Goal: Task Accomplishment & Management: Manage account settings

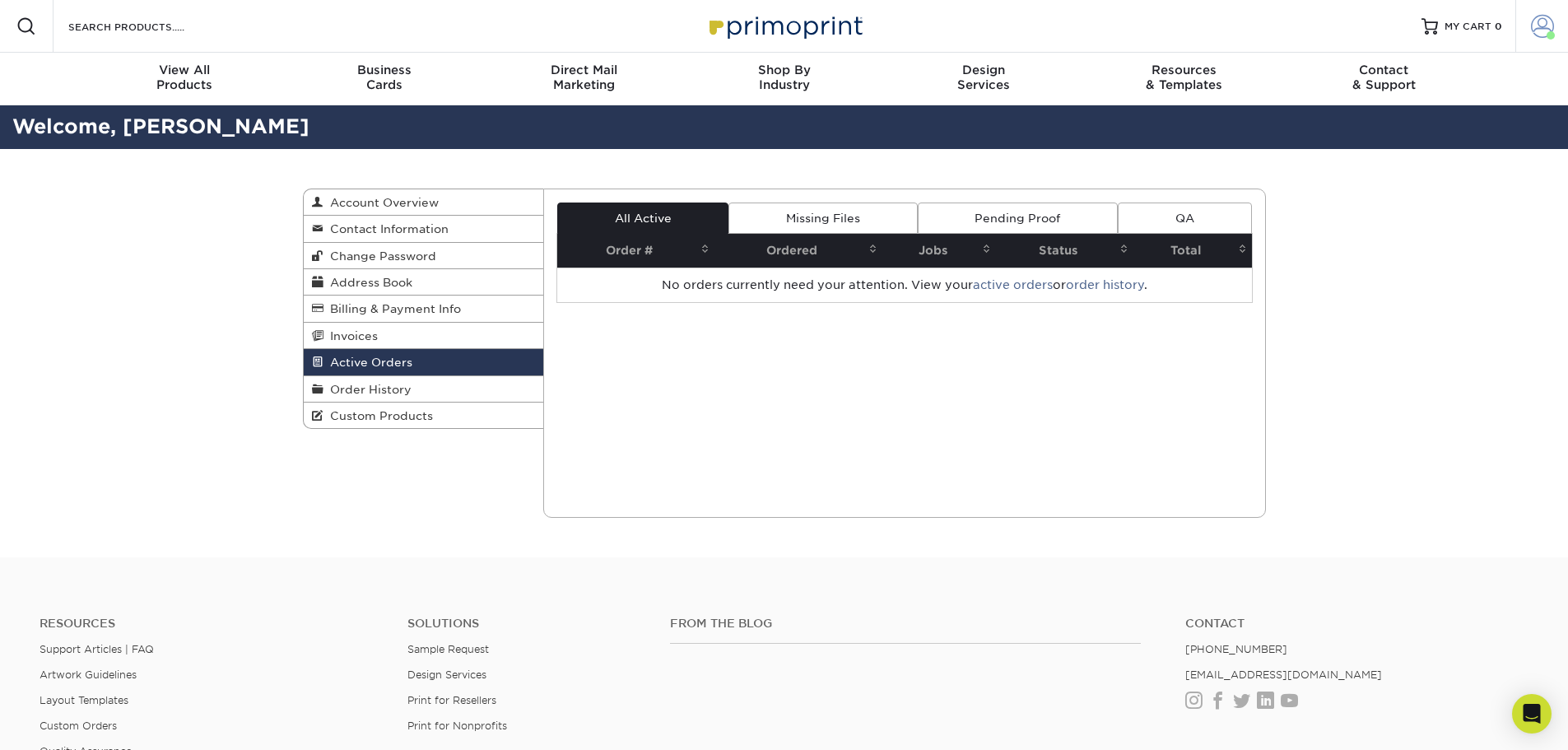
click at [1546, 17] on span at bounding box center [1542, 25] width 23 height 23
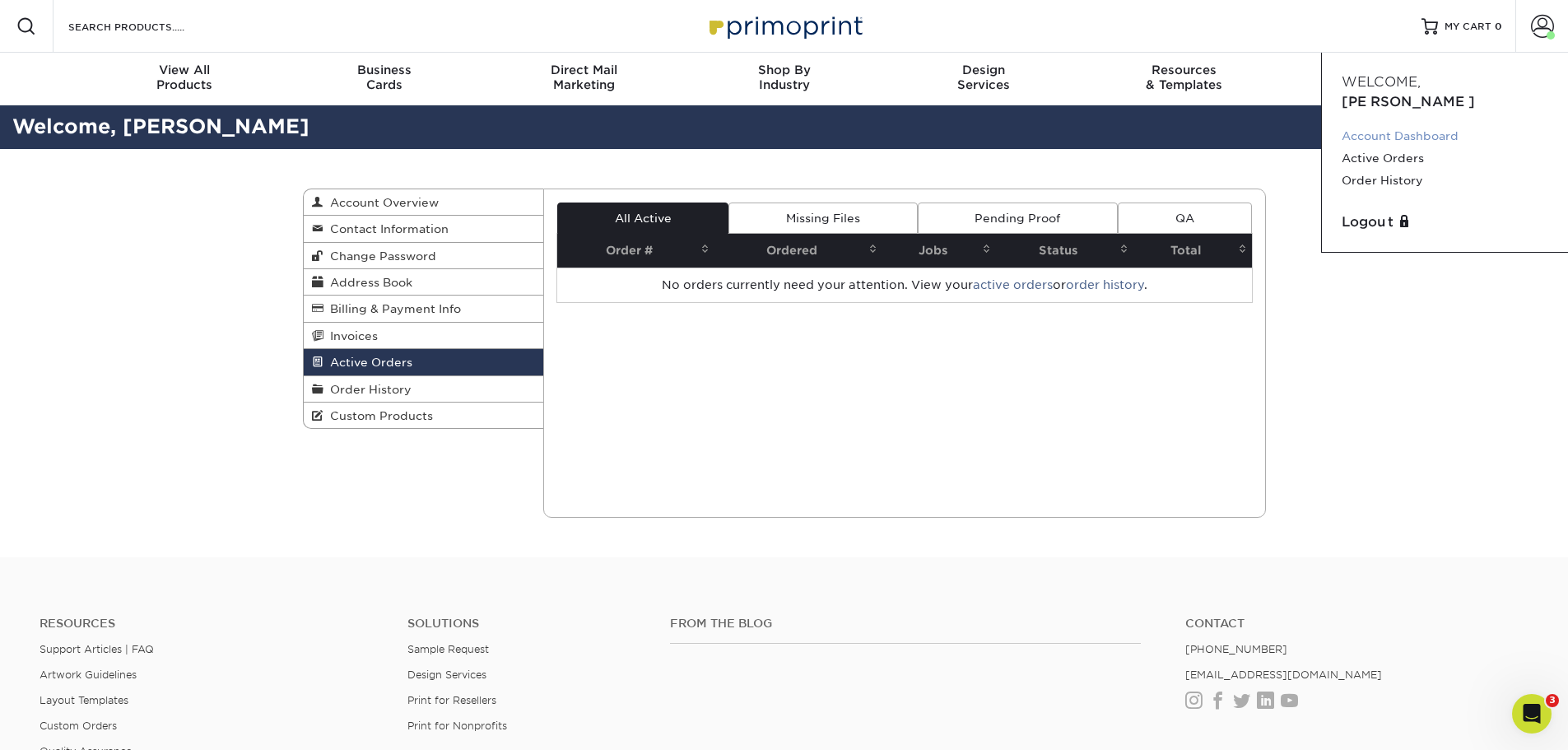
click at [1419, 125] on link "Account Dashboard" at bounding box center [1445, 136] width 207 height 23
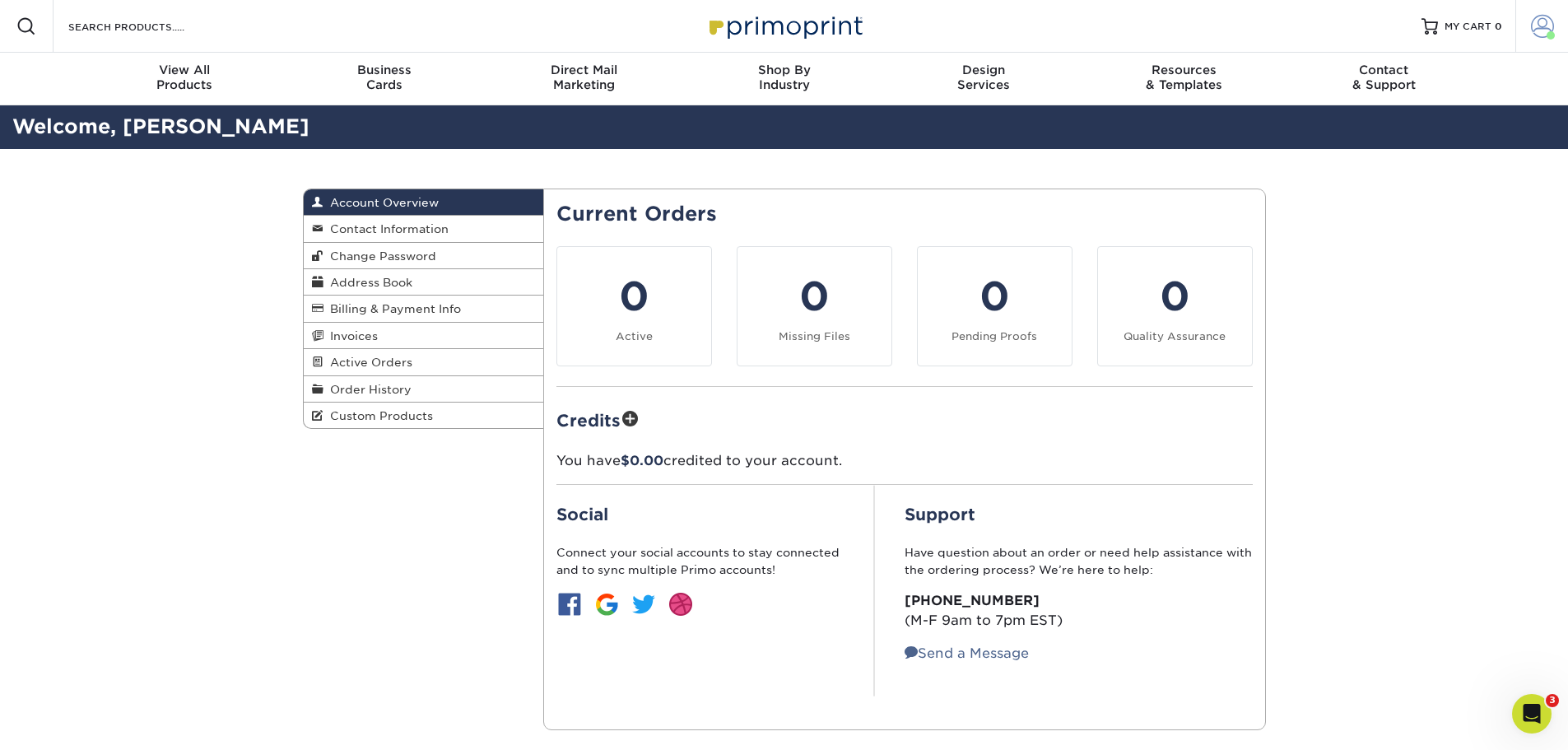
click at [1538, 37] on span at bounding box center [1542, 25] width 23 height 23
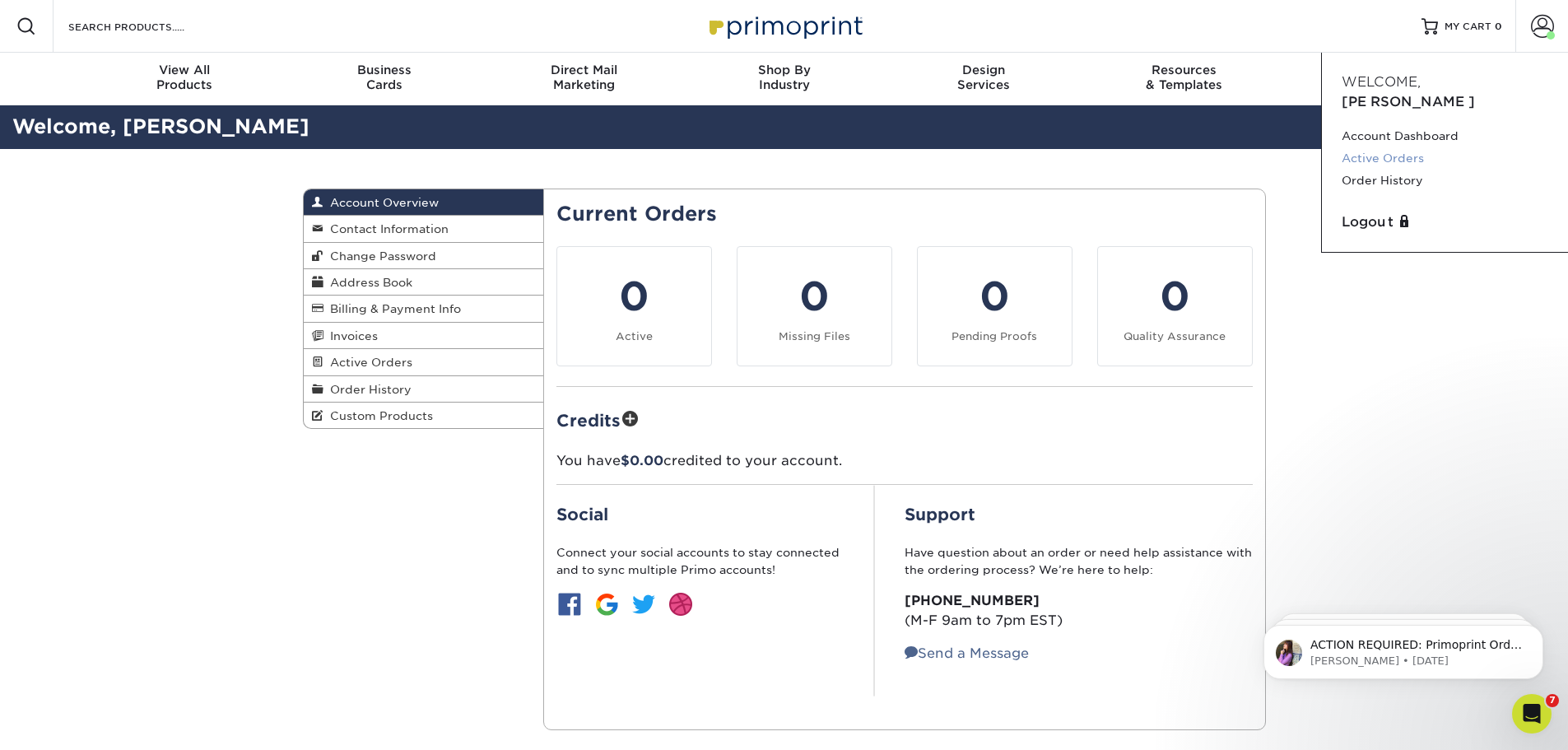
click at [1413, 148] on link "Active Orders" at bounding box center [1445, 159] width 207 height 23
